Goal: Task Accomplishment & Management: Manage account settings

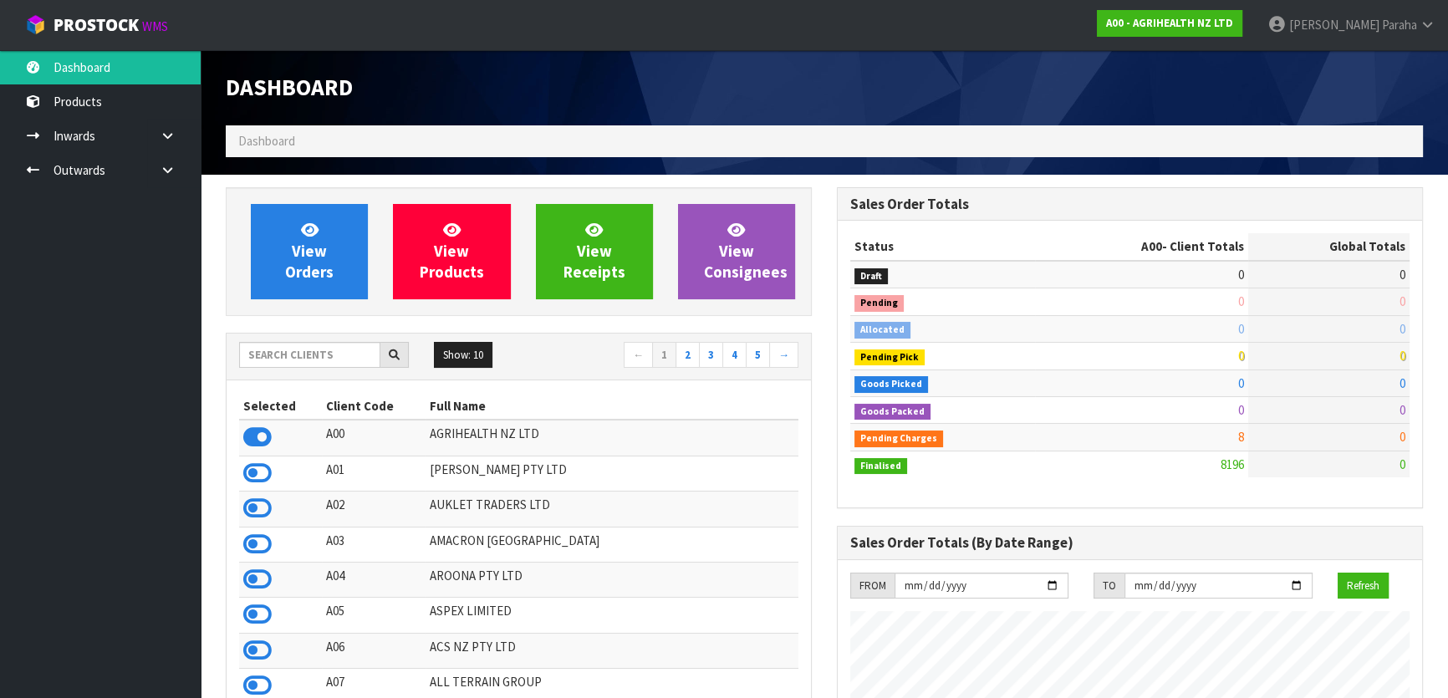
scroll to position [1264, 610]
click at [301, 353] on input "text" at bounding box center [309, 355] width 141 height 26
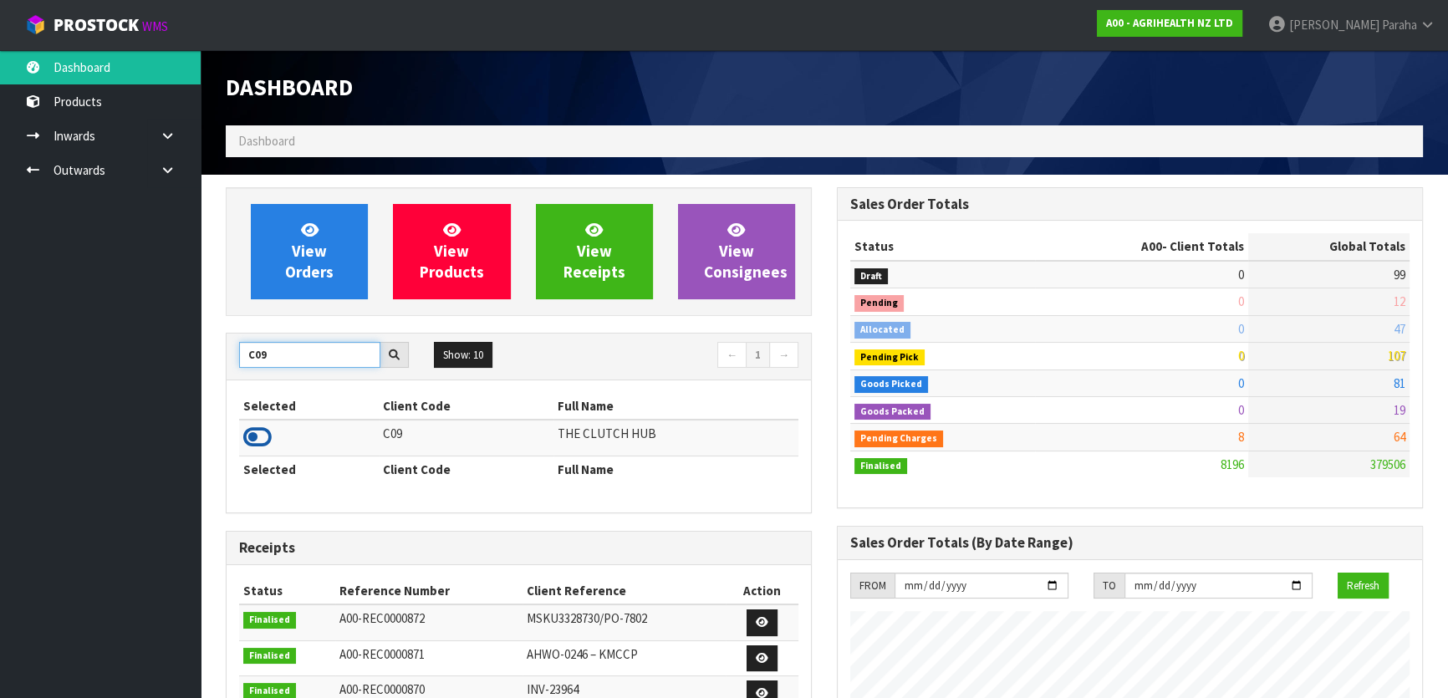
type input "C09"
click at [265, 435] on icon at bounding box center [257, 437] width 28 height 25
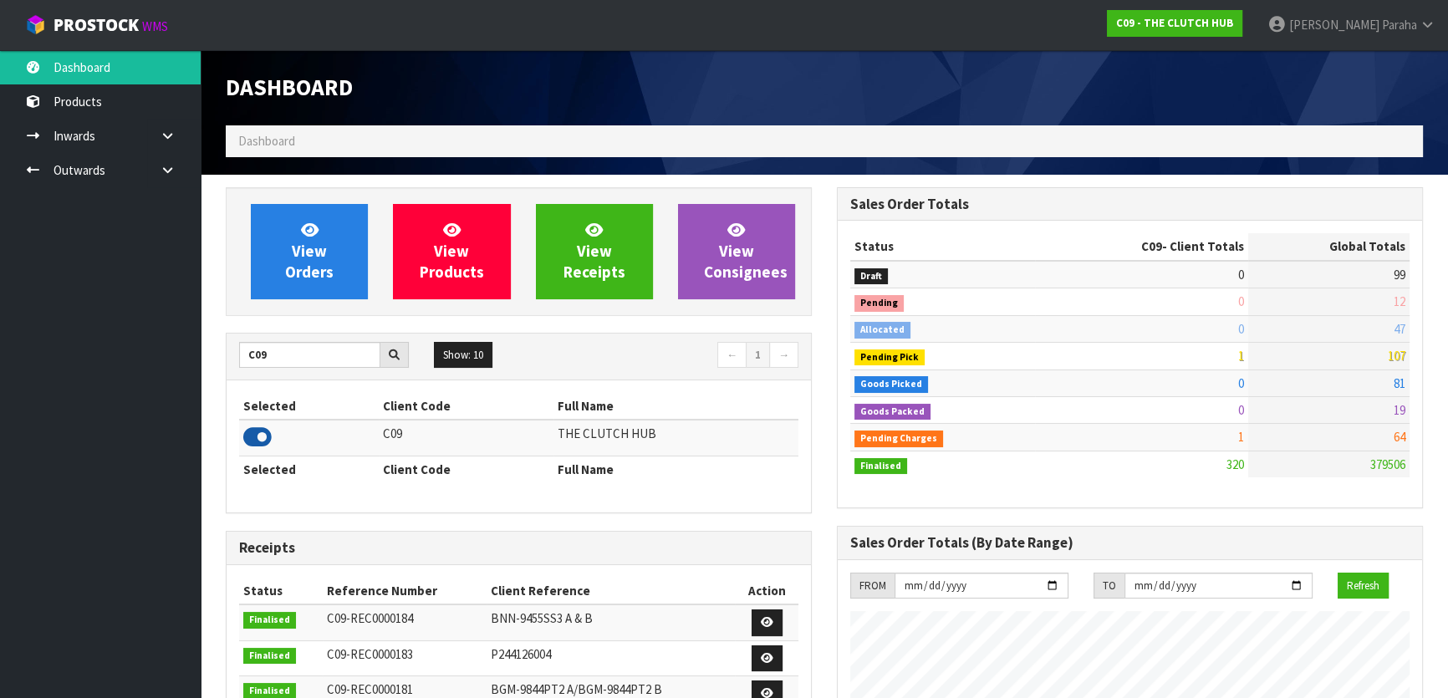
scroll to position [1299, 610]
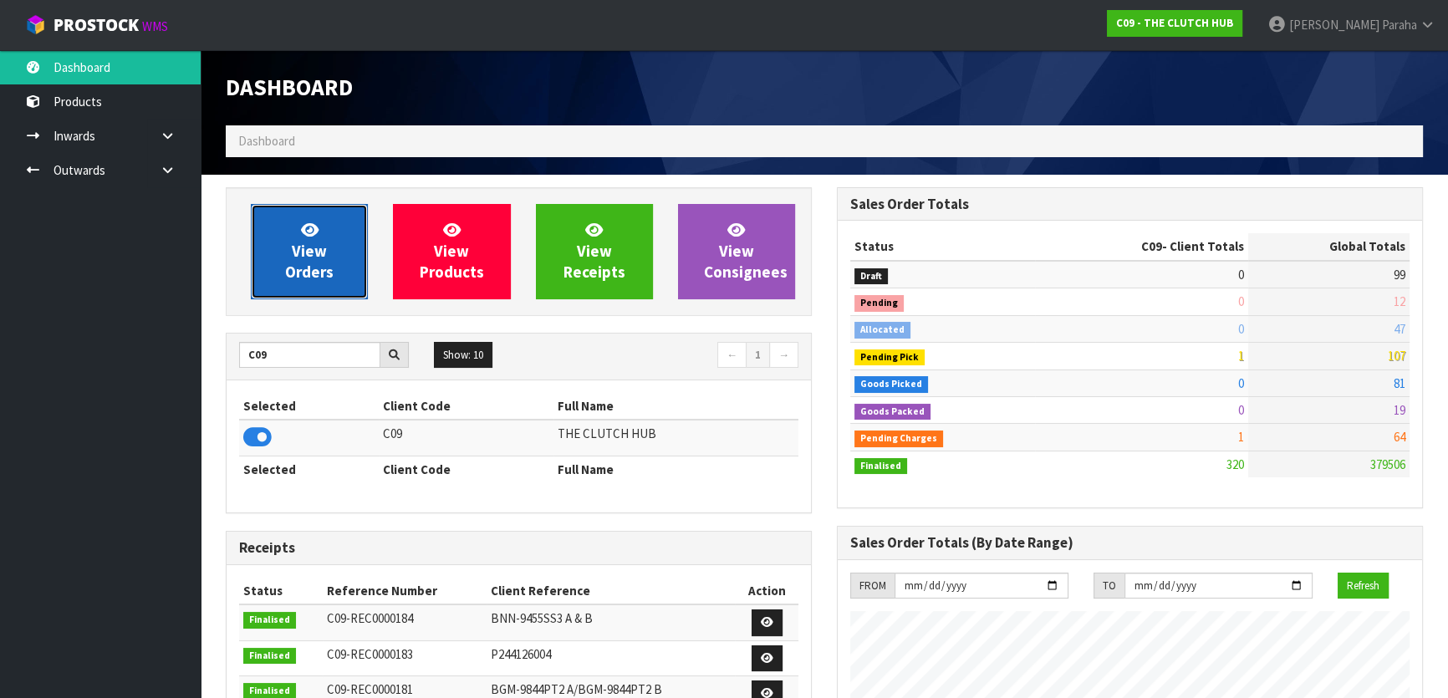
click at [304, 285] on link "View Orders" at bounding box center [309, 251] width 117 height 95
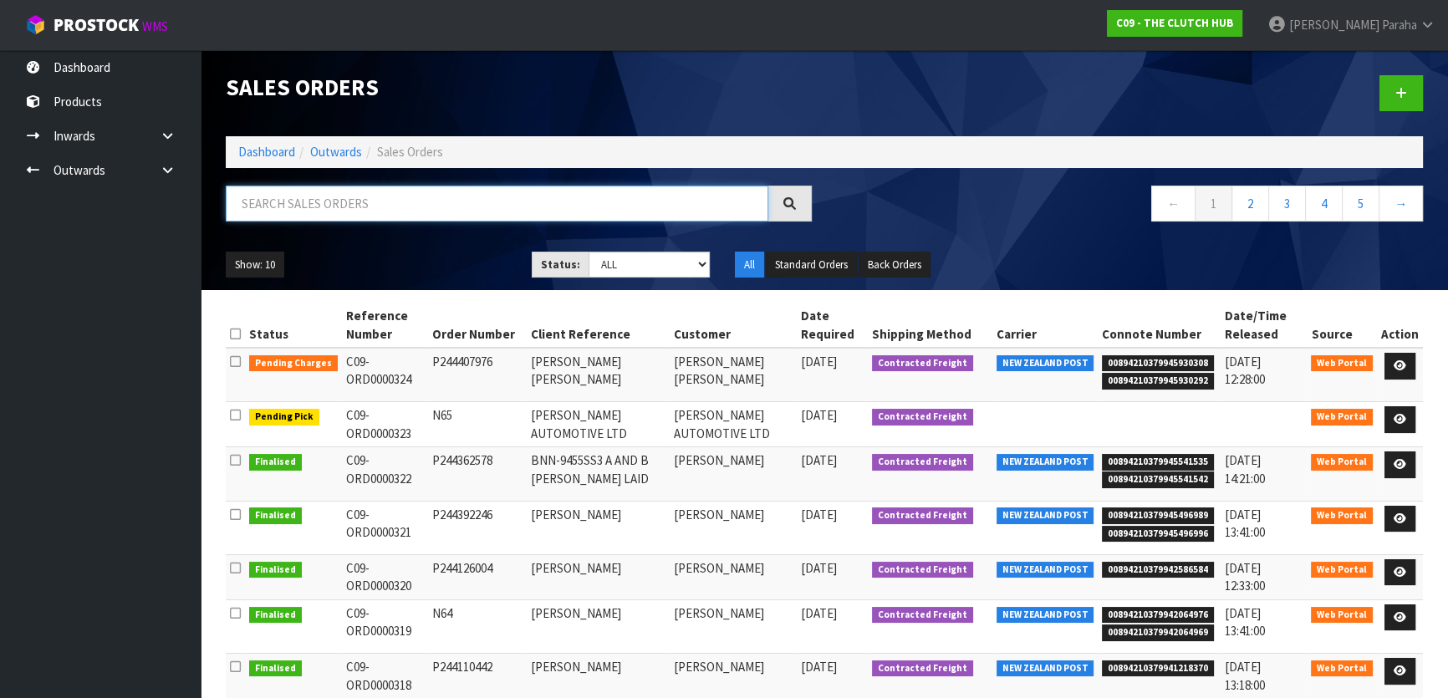
click at [518, 194] on input "text" at bounding box center [497, 204] width 543 height 36
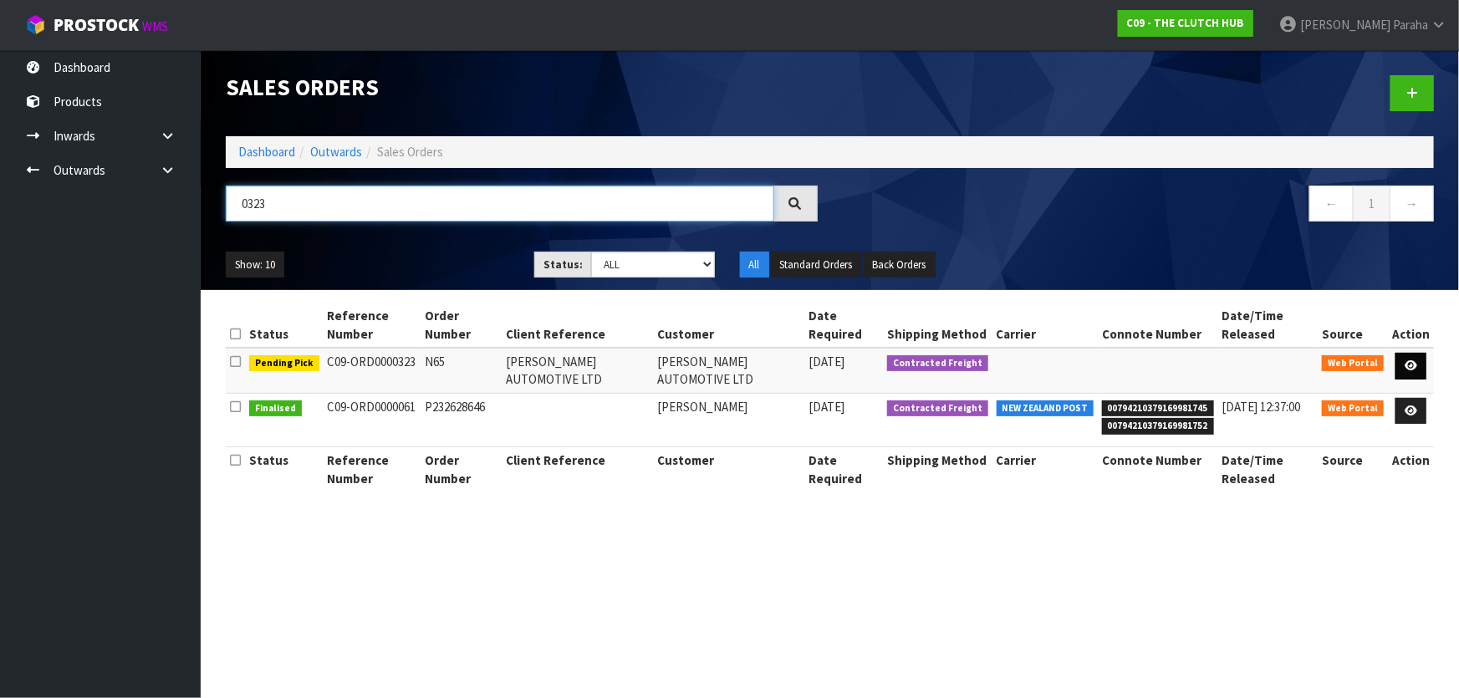
type input "0323"
click at [1417, 361] on icon at bounding box center [1411, 365] width 13 height 11
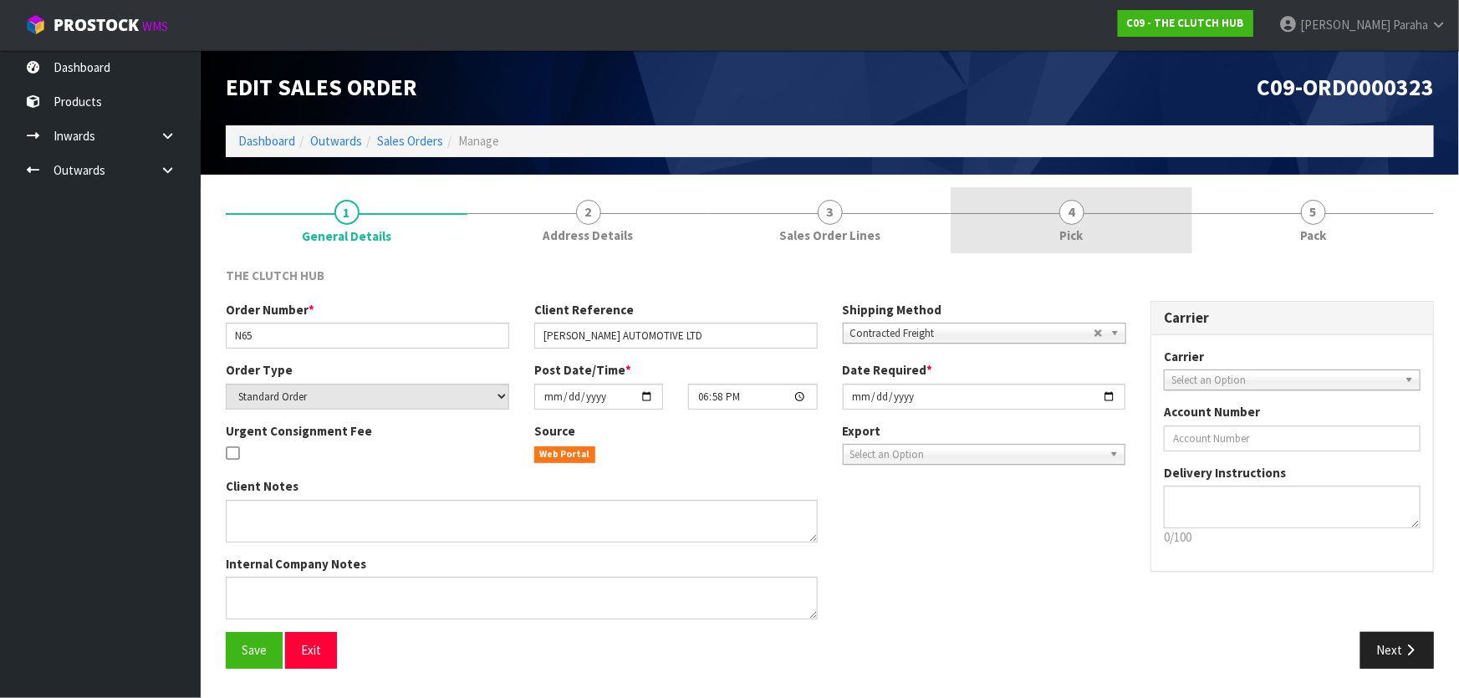
click at [1081, 220] on link "4 Pick" at bounding box center [1072, 220] width 242 height 66
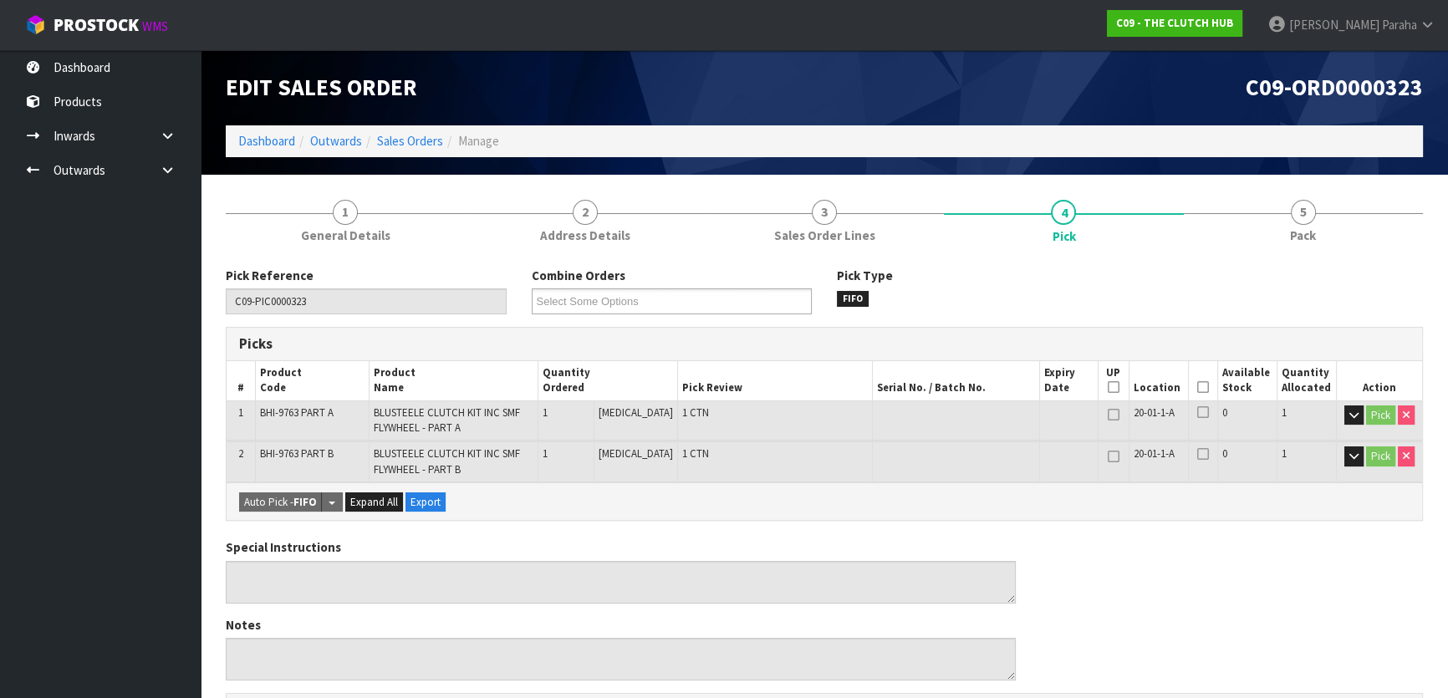
click at [1197, 388] on icon at bounding box center [1203, 387] width 12 height 1
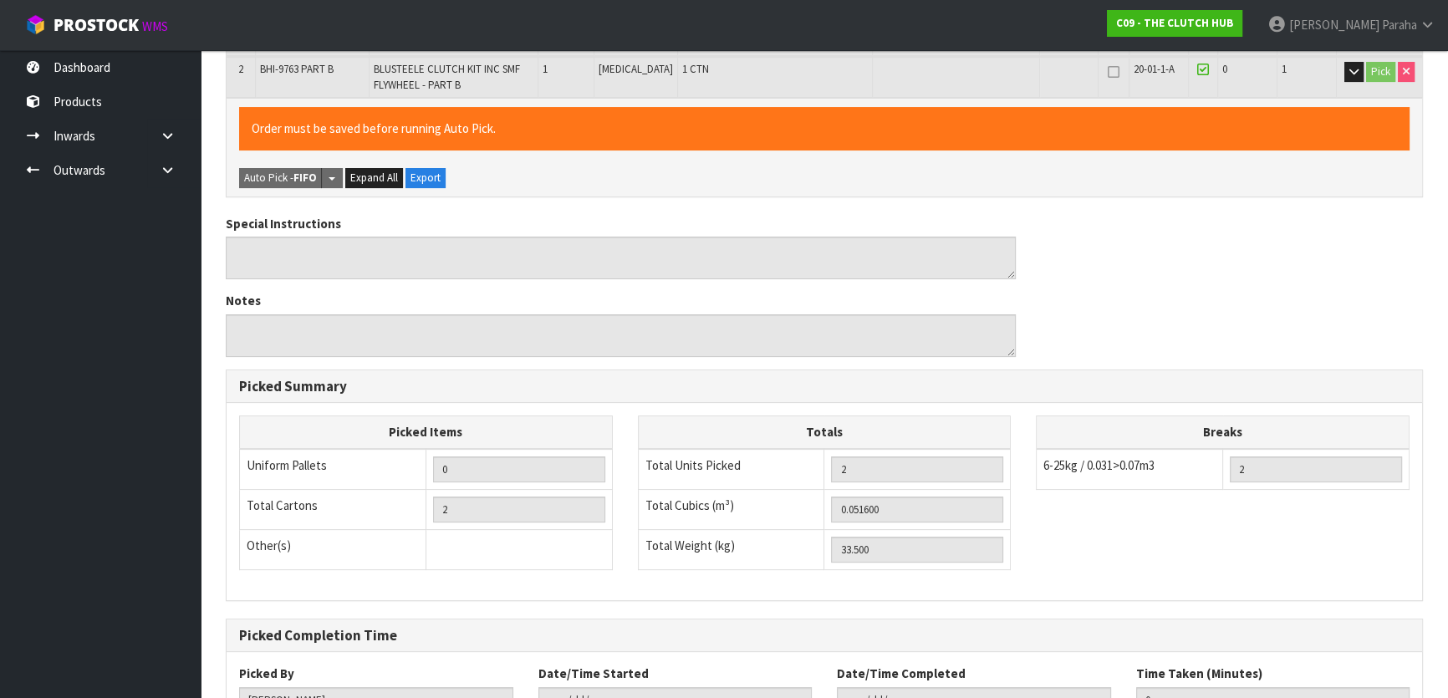
scroll to position [513, 0]
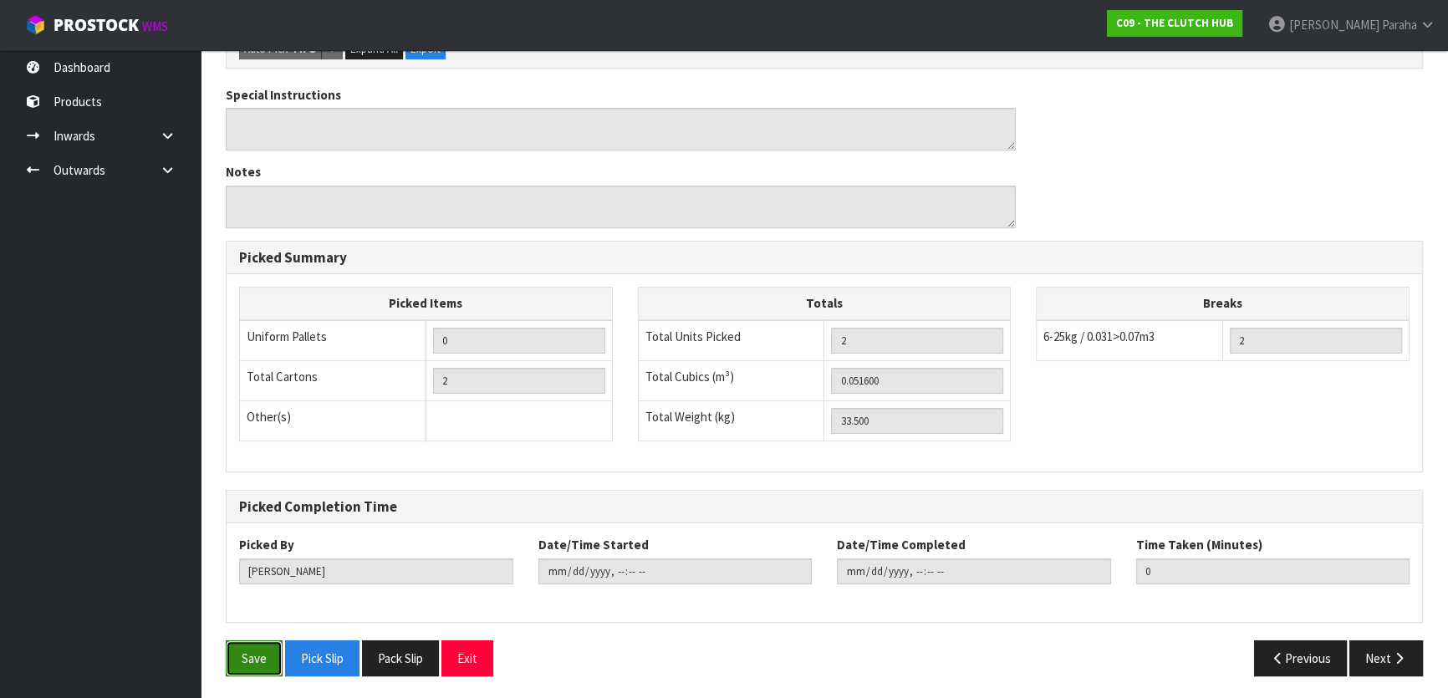
click at [249, 665] on button "Save" at bounding box center [254, 658] width 57 height 36
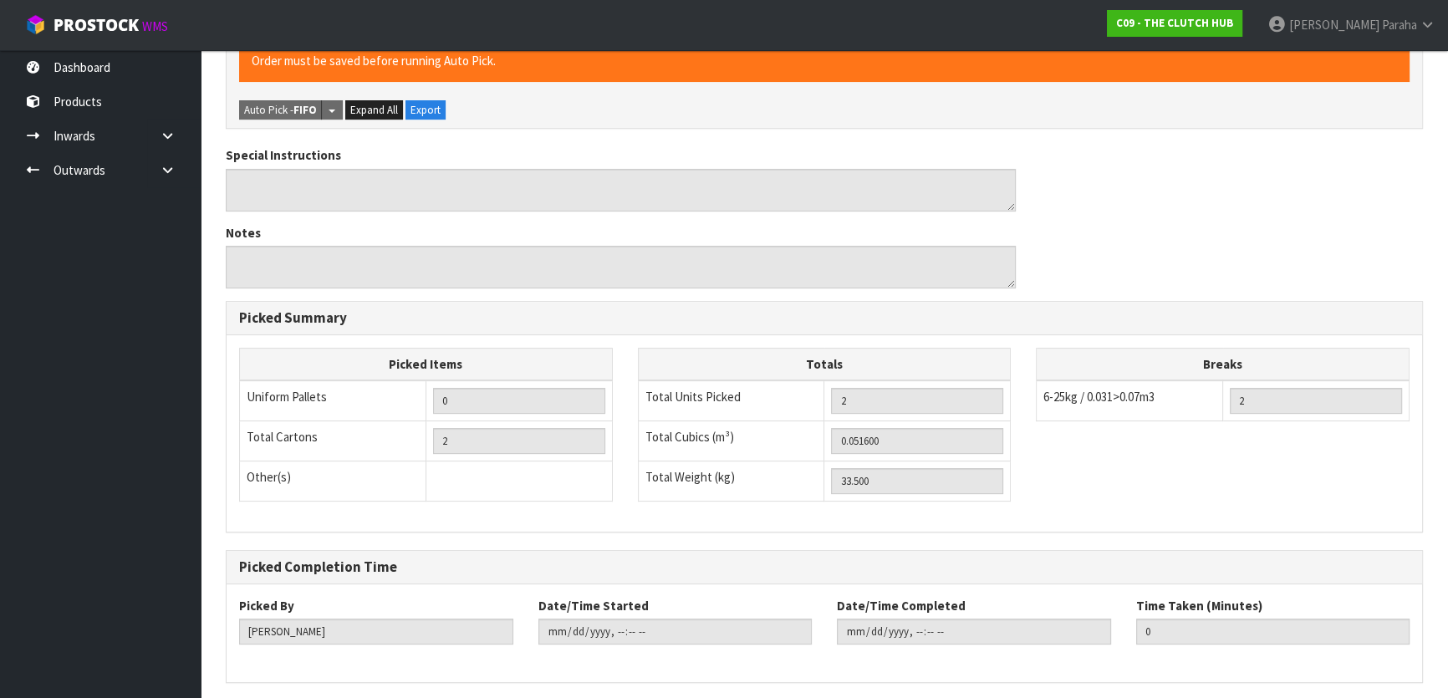
scroll to position [0, 0]
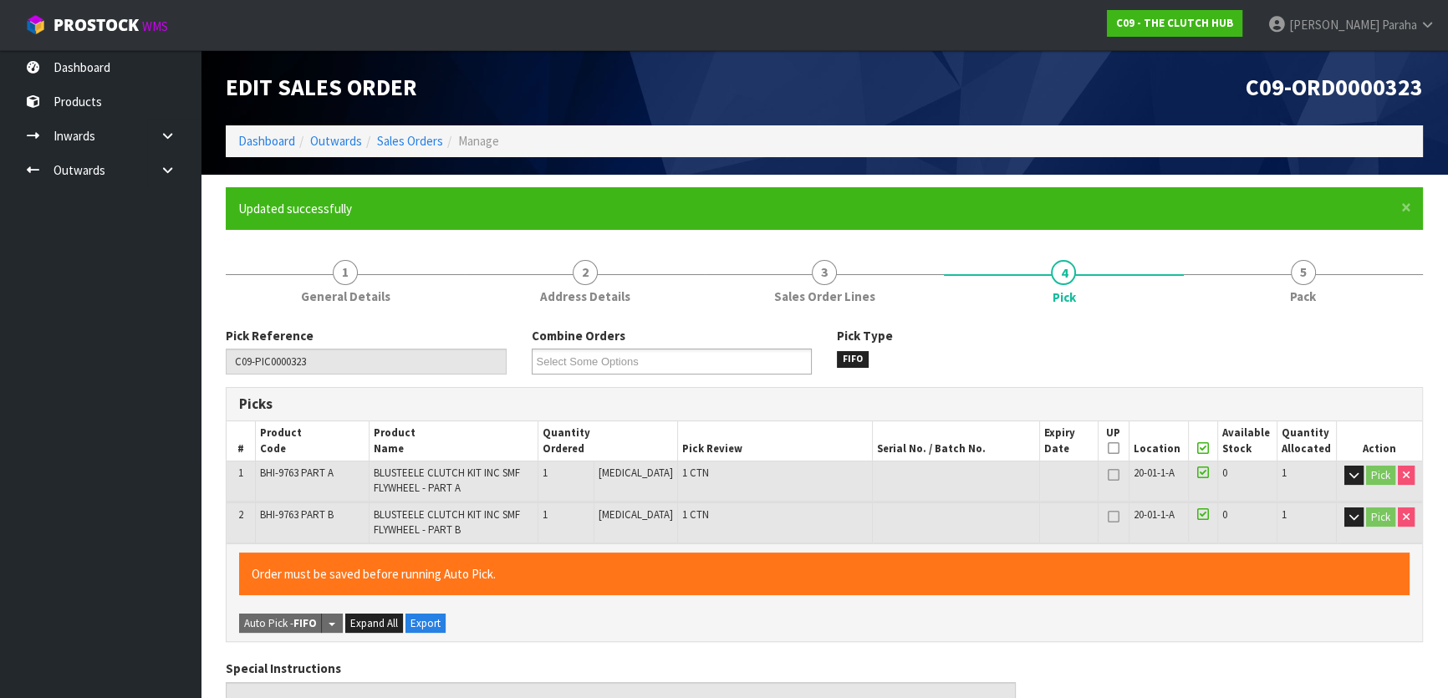
type input "[PERSON_NAME]"
type input "[DATE]T13:45:41"
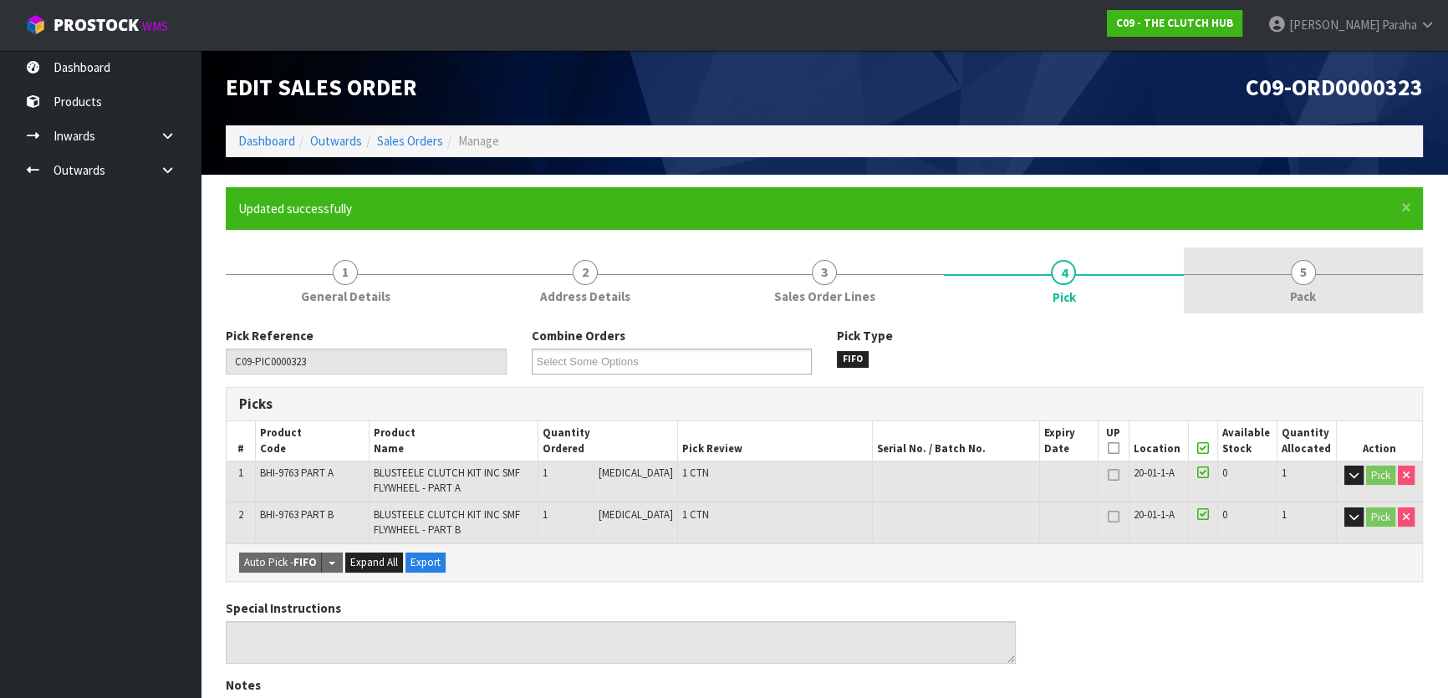
click at [1315, 272] on link "5 Pack" at bounding box center [1303, 280] width 239 height 66
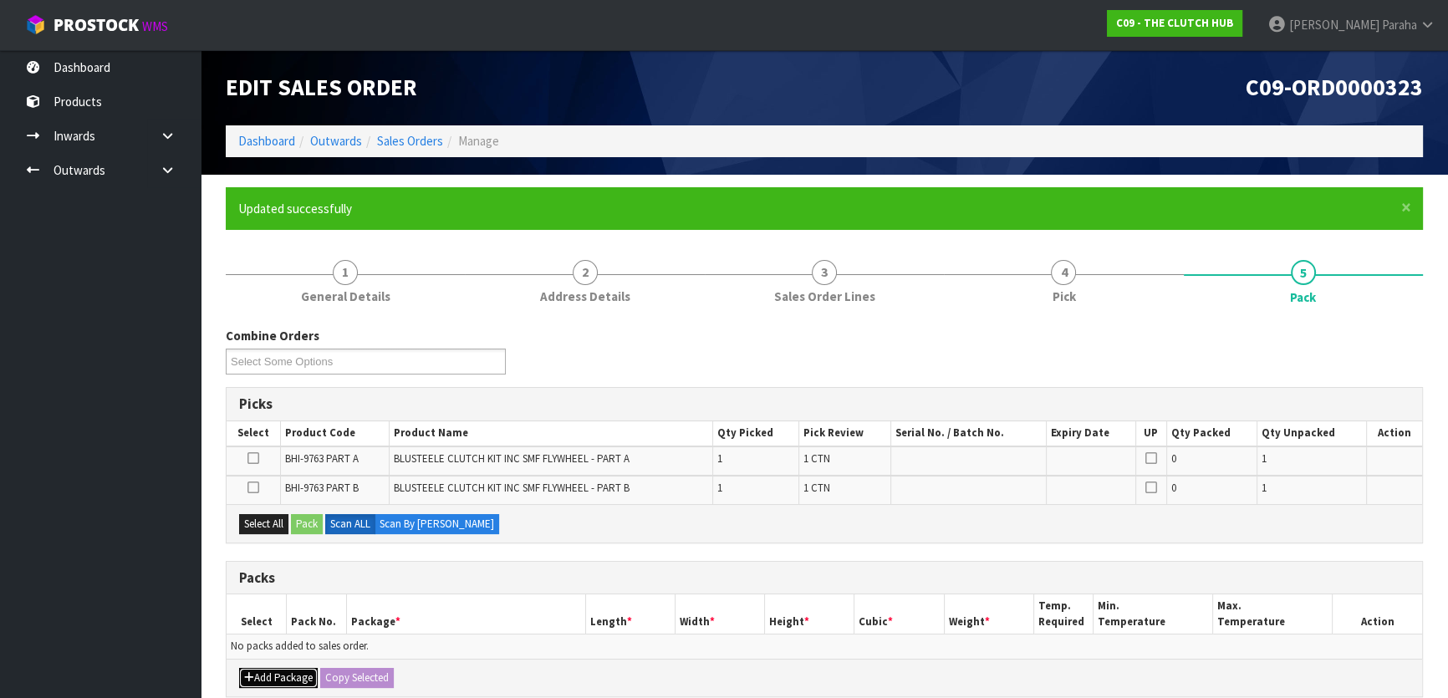
click at [280, 677] on button "Add Package" at bounding box center [278, 678] width 79 height 20
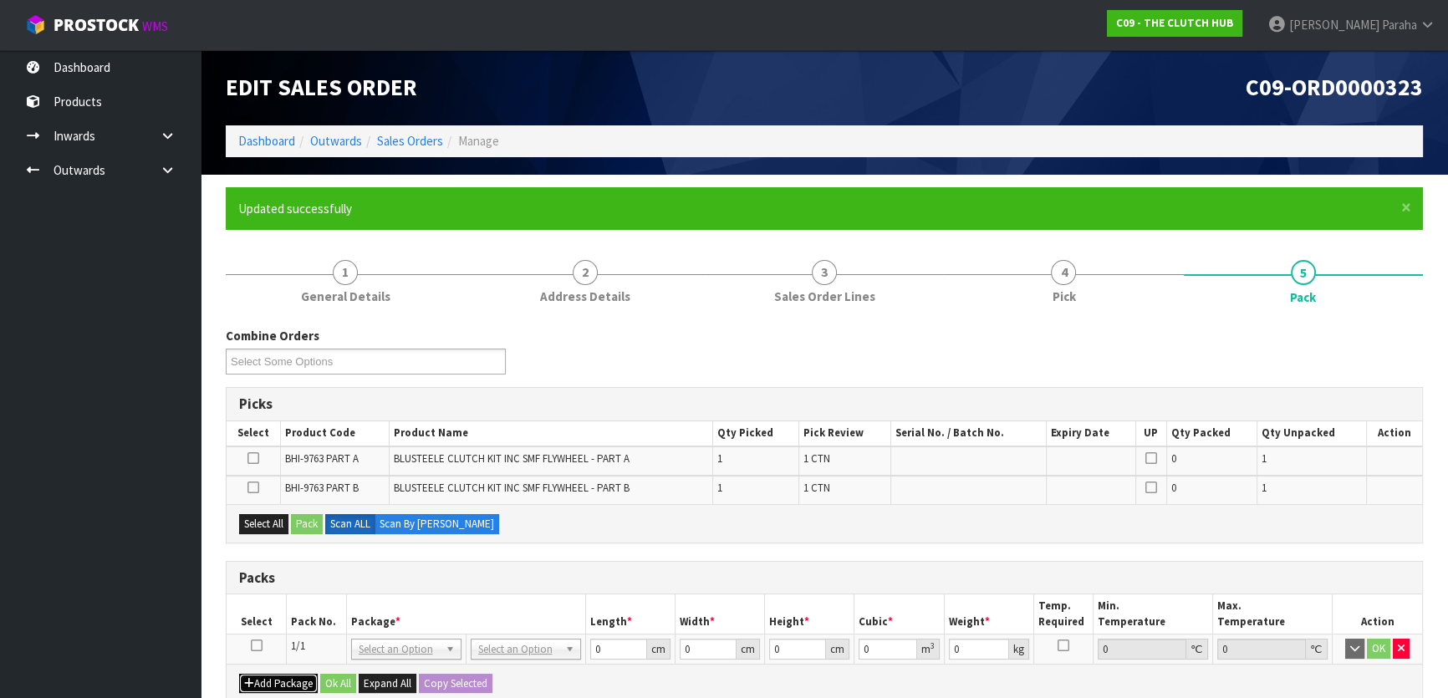
scroll to position [227, 0]
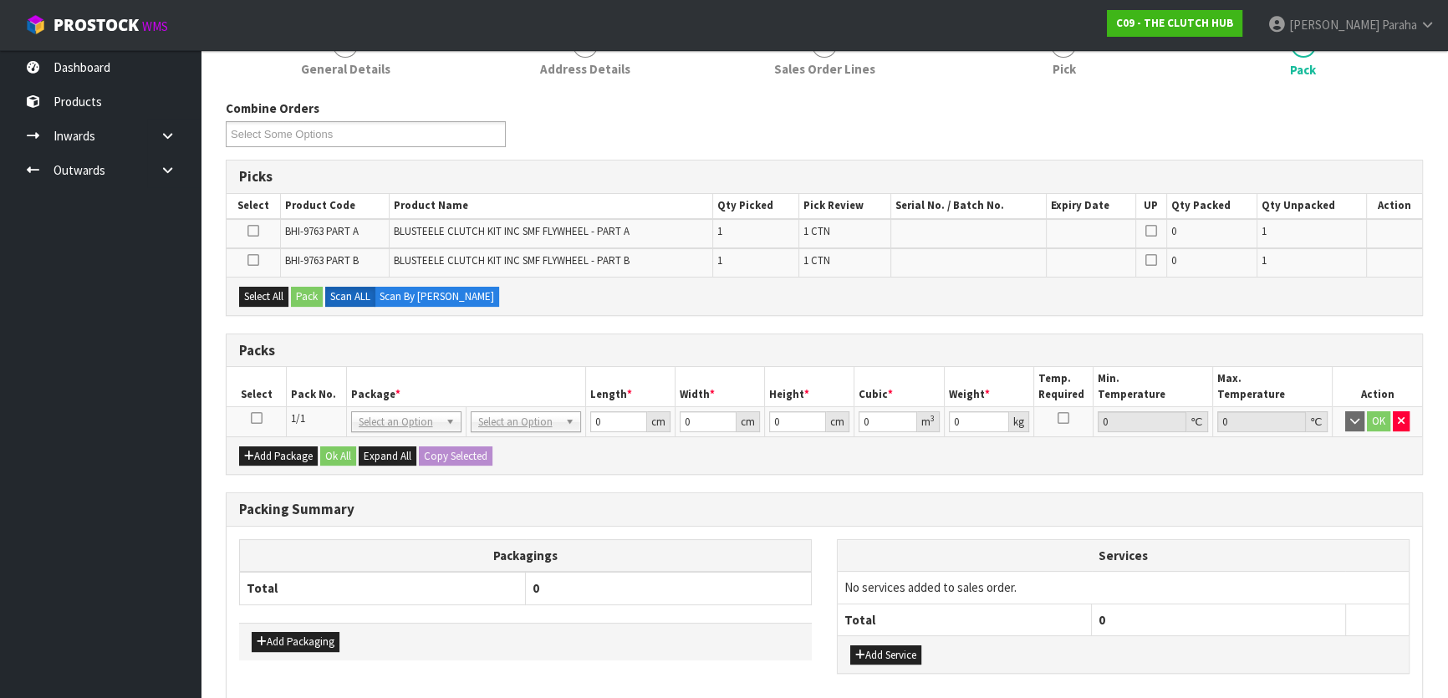
click at [257, 418] on icon at bounding box center [257, 418] width 12 height 1
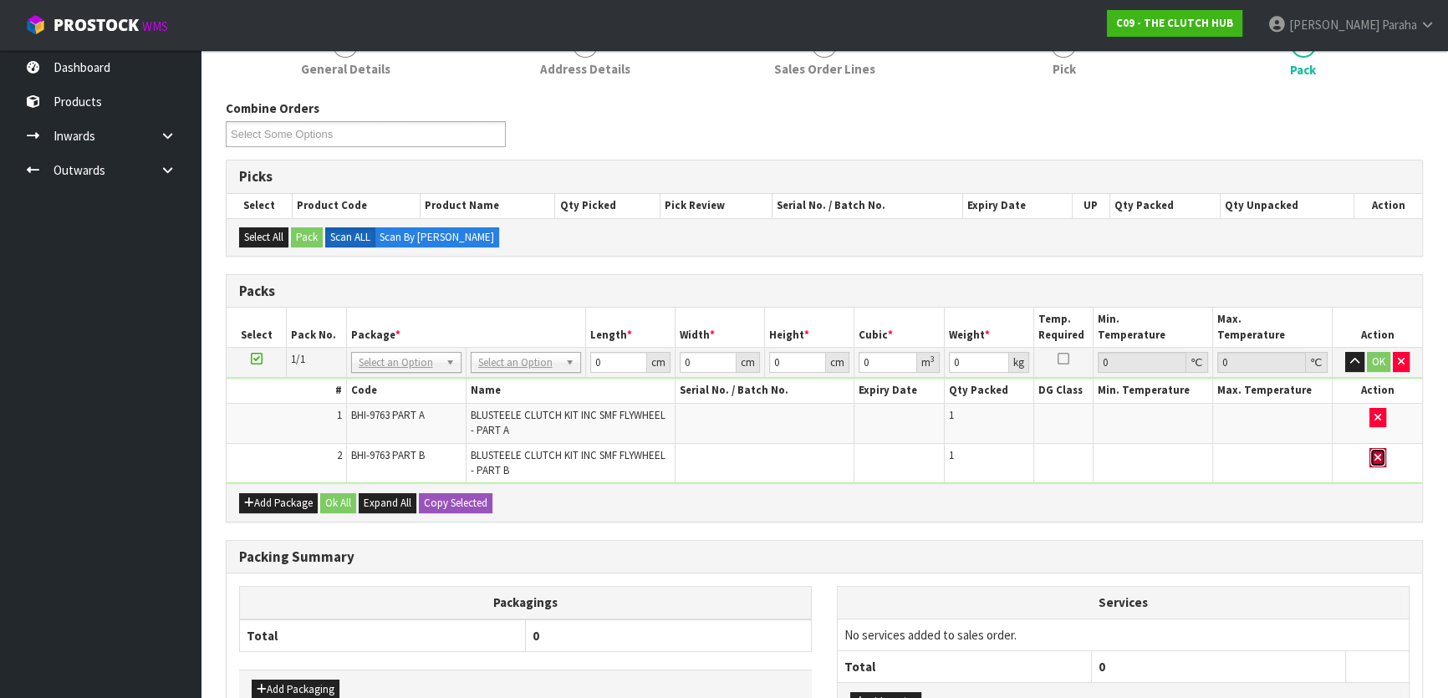
click at [1380, 452] on icon "button" at bounding box center [1377, 457] width 7 height 11
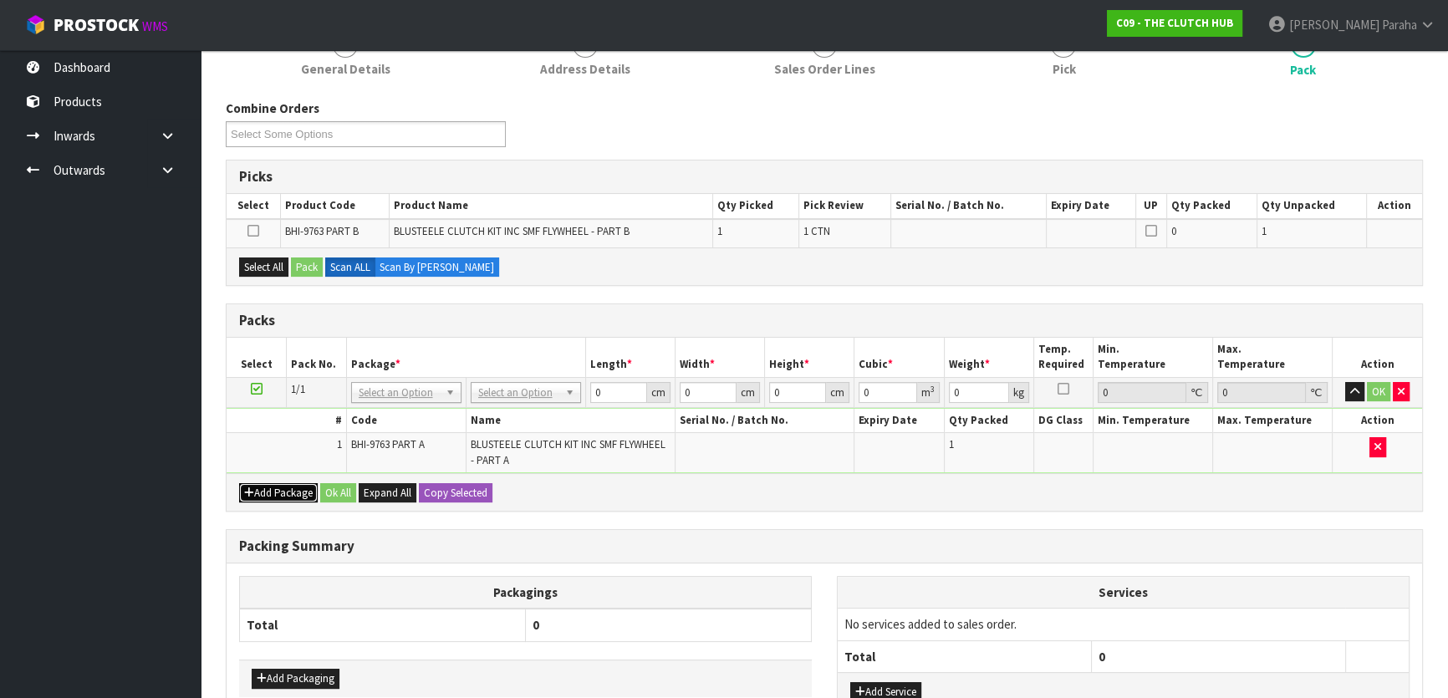
click at [271, 487] on button "Add Package" at bounding box center [278, 493] width 79 height 20
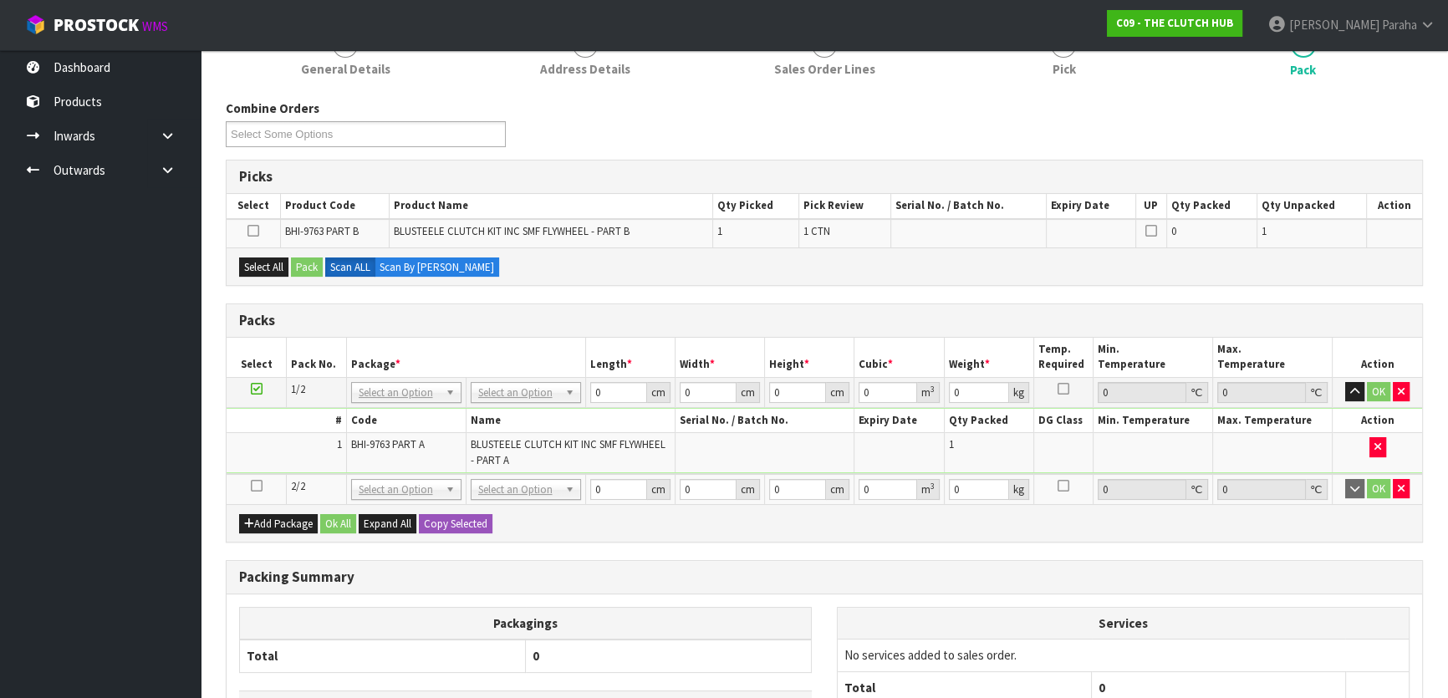
click at [258, 486] on icon at bounding box center [257, 486] width 12 height 1
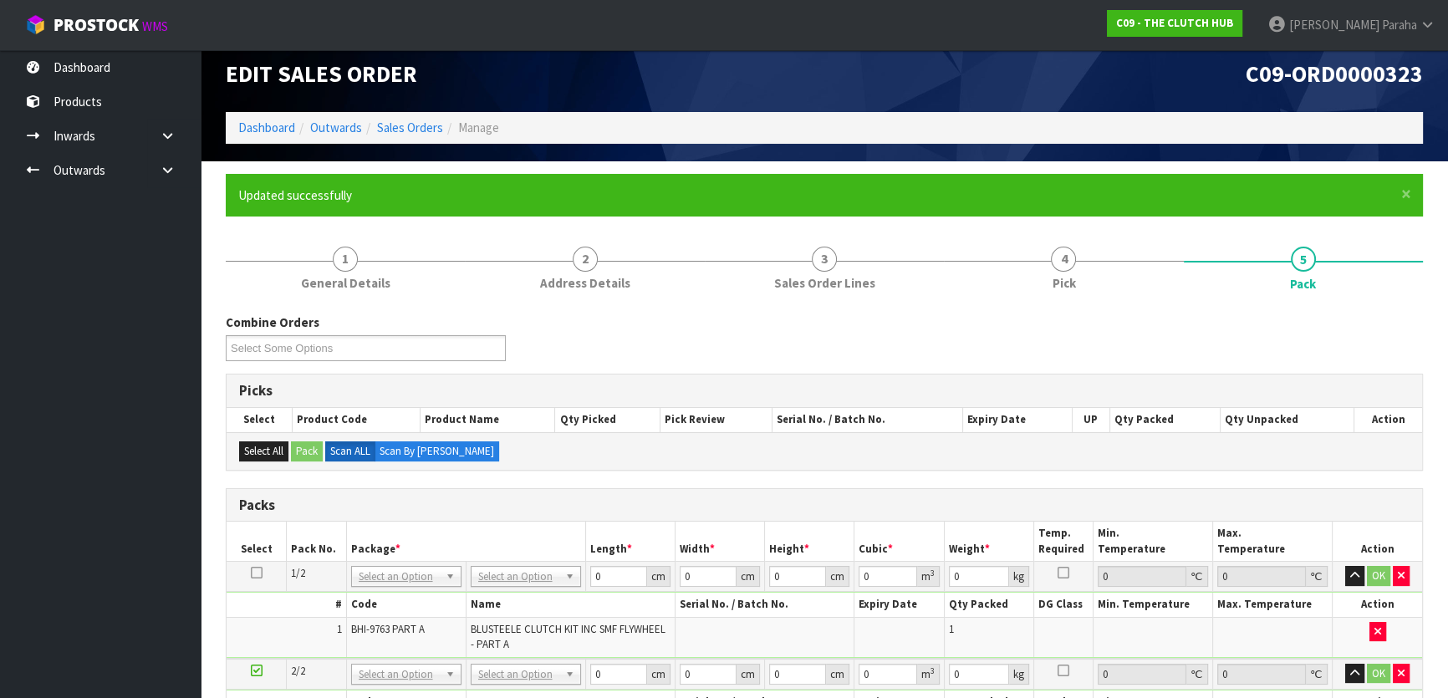
scroll to position [0, 0]
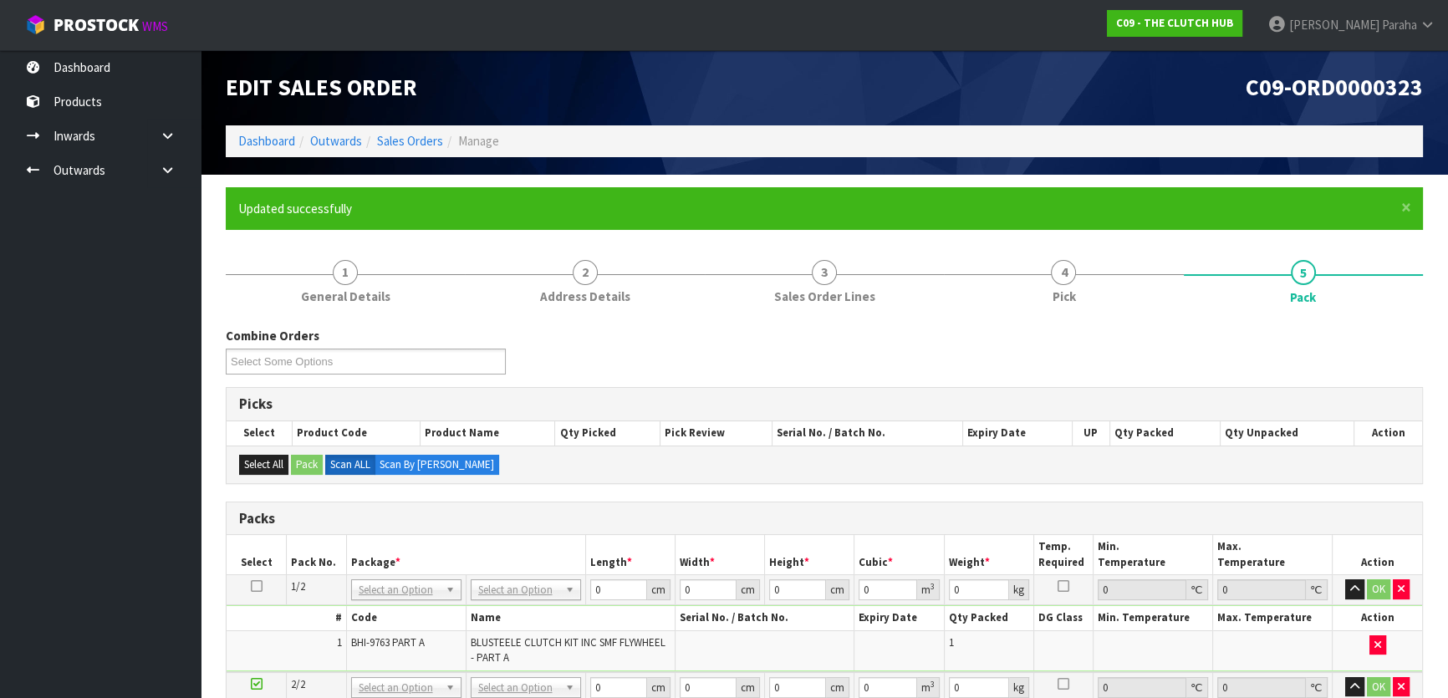
click at [416, 129] on ol "Dashboard Outwards Sales Orders Manage" at bounding box center [824, 140] width 1197 height 31
click at [414, 138] on link "Sales Orders" at bounding box center [410, 141] width 66 height 16
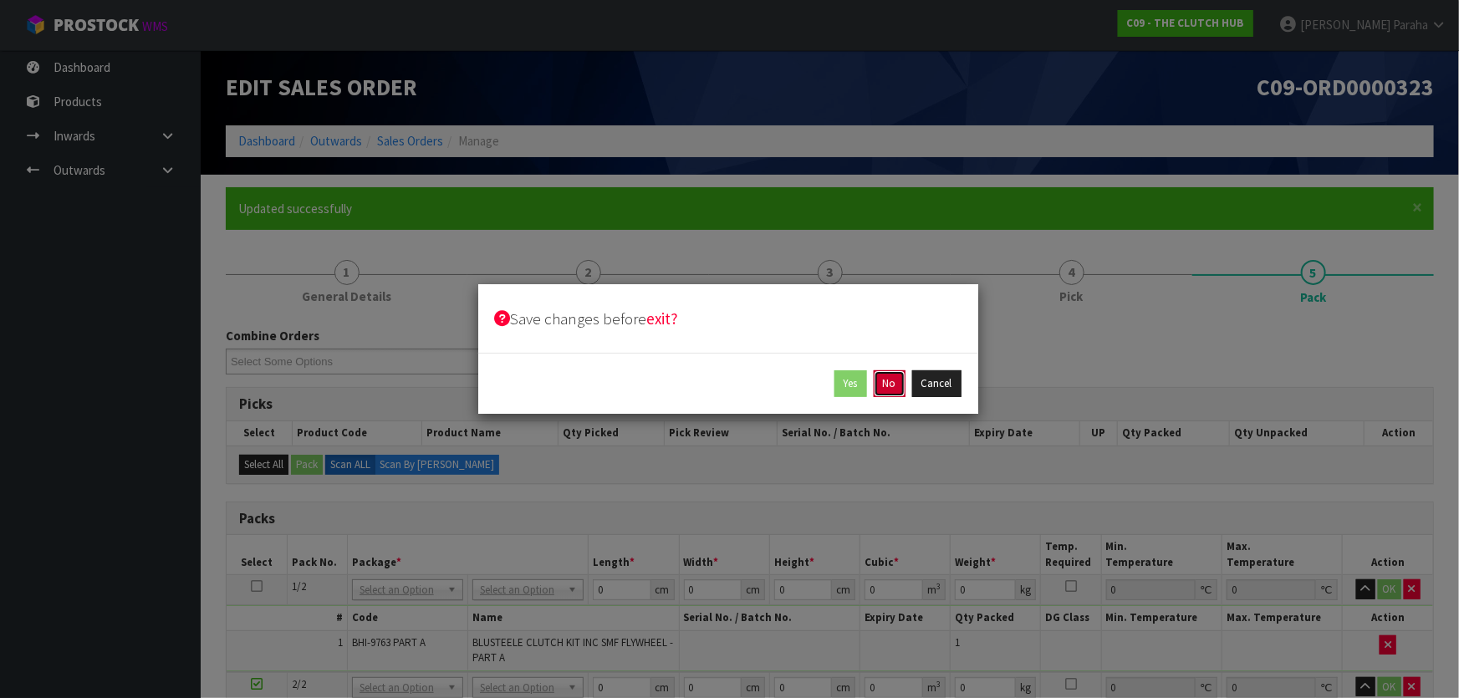
click at [895, 383] on button "No" at bounding box center [890, 383] width 32 height 27
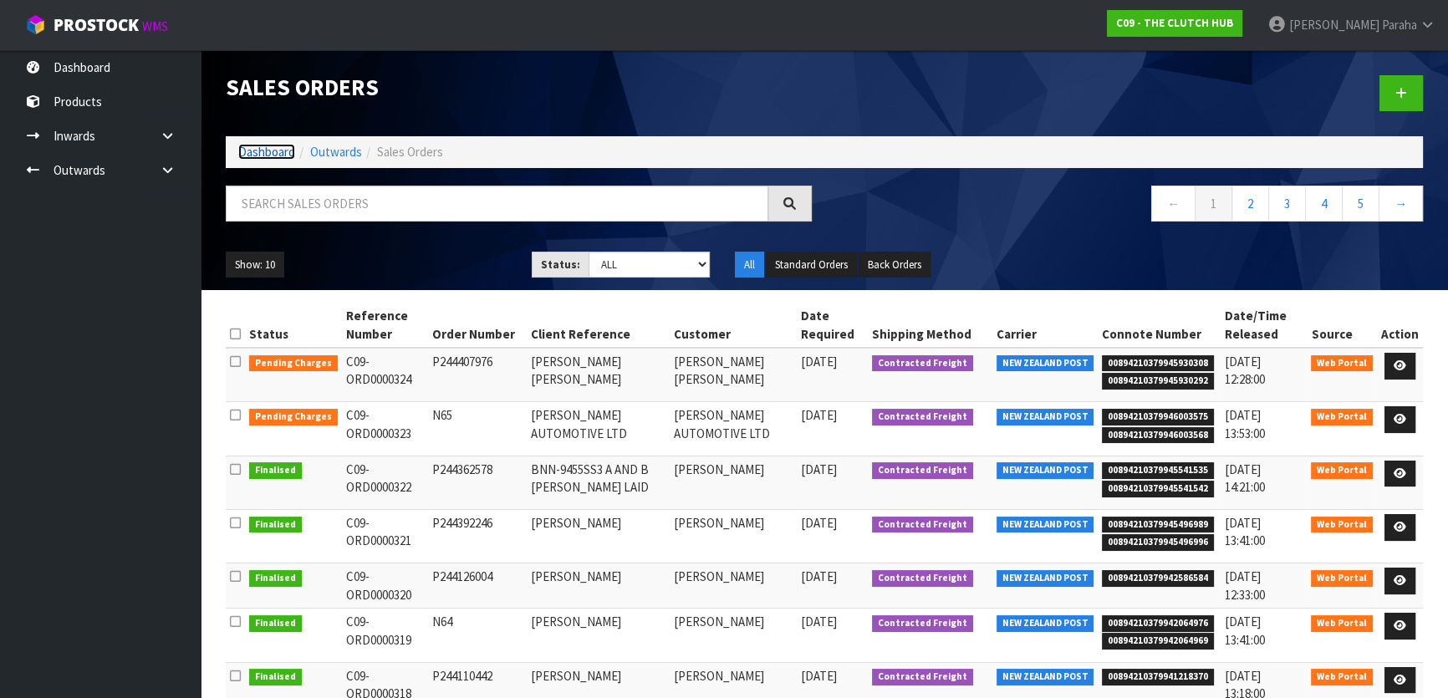
click at [258, 144] on link "Dashboard" at bounding box center [266, 152] width 57 height 16
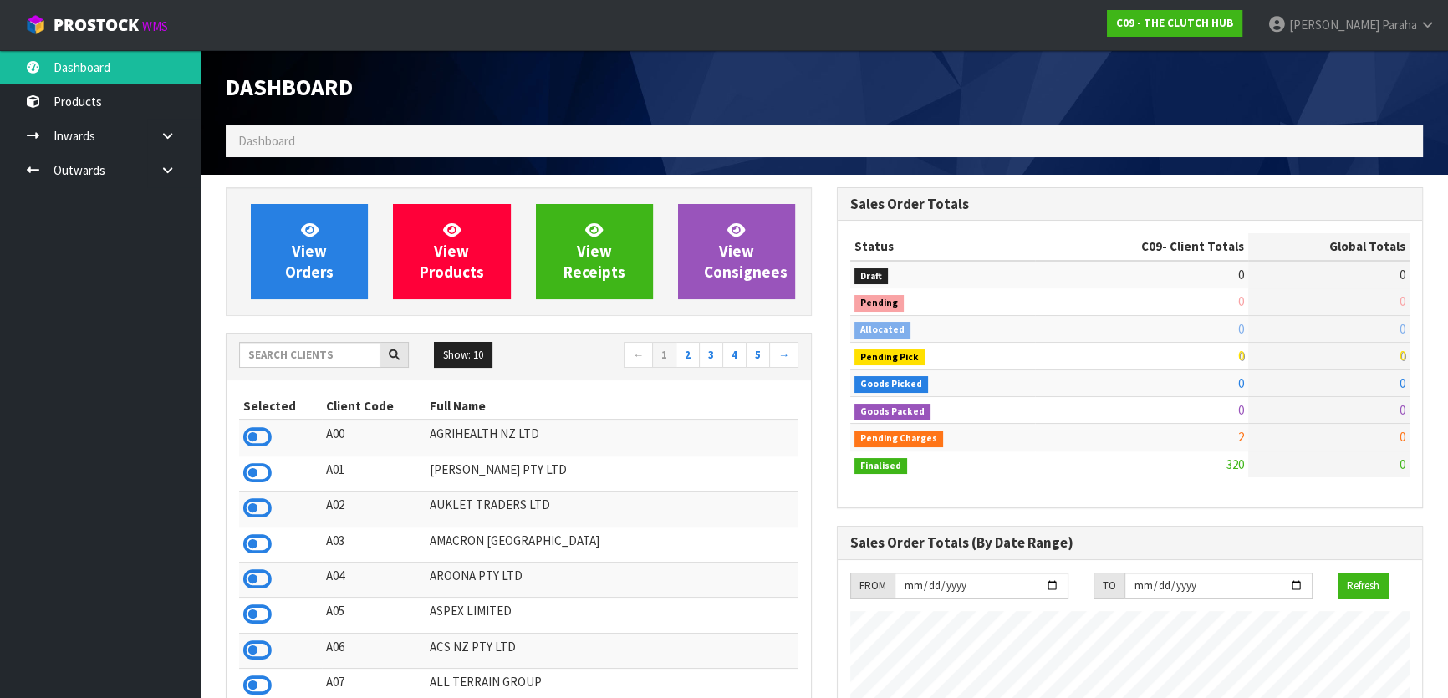
scroll to position [1299, 610]
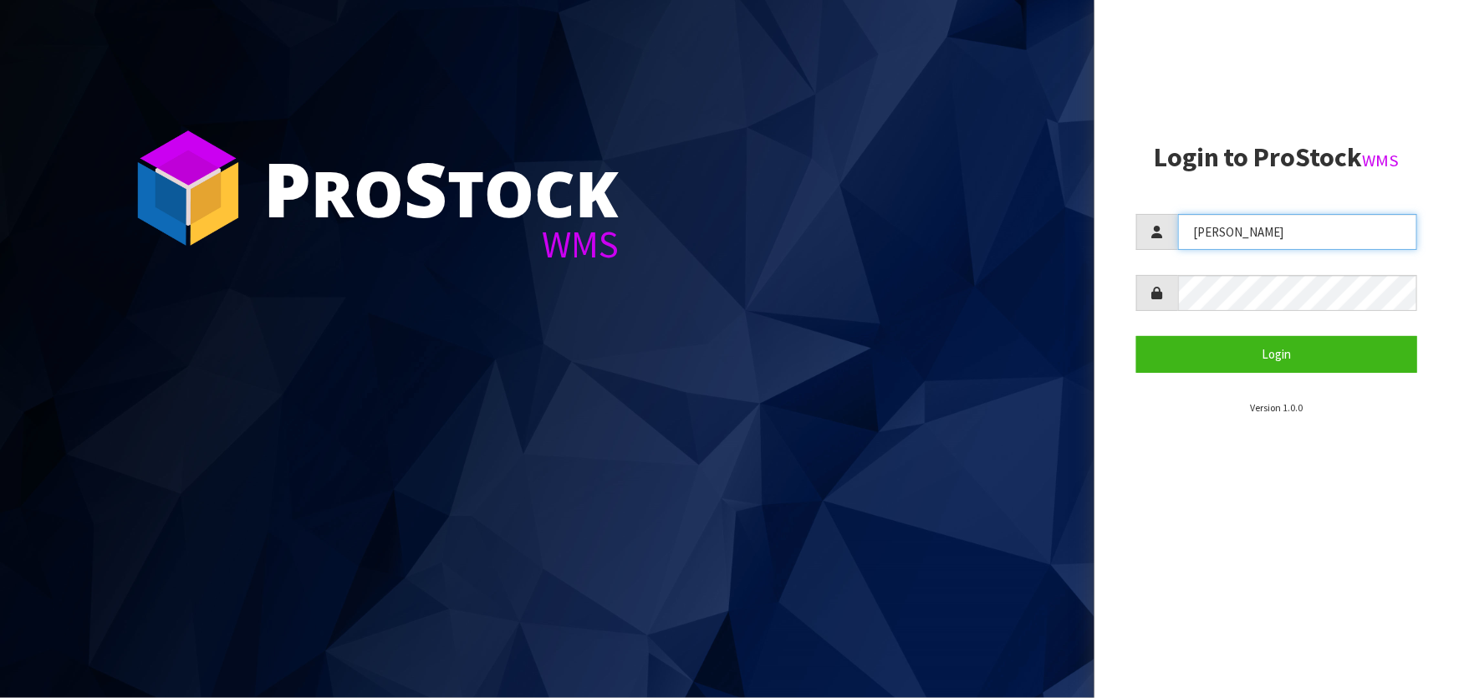
drag, startPoint x: 1257, startPoint y: 234, endPoint x: 1161, endPoint y: 229, distance: 96.3
click at [1161, 229] on div "Lalisha" at bounding box center [1276, 232] width 281 height 36
type input "meena"
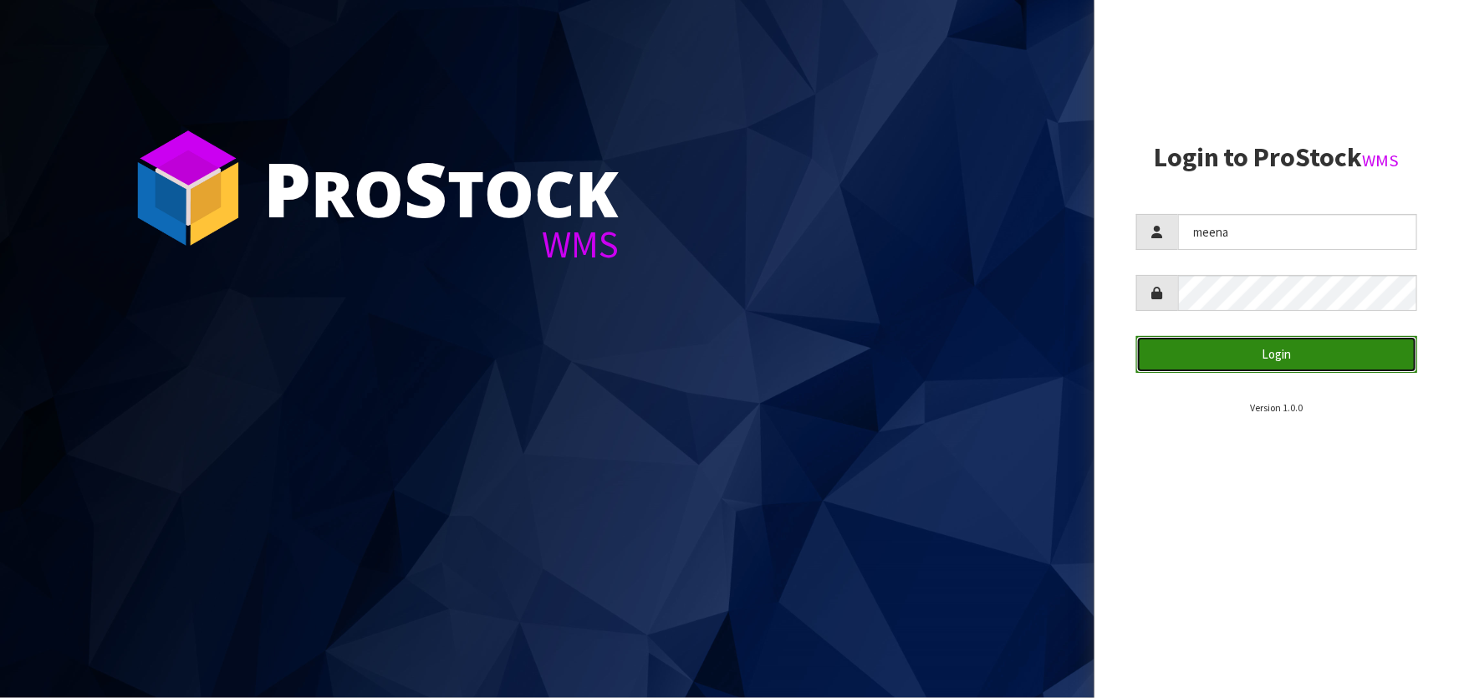
click at [1191, 342] on button "Login" at bounding box center [1276, 354] width 281 height 36
